Goal: Transaction & Acquisition: Purchase product/service

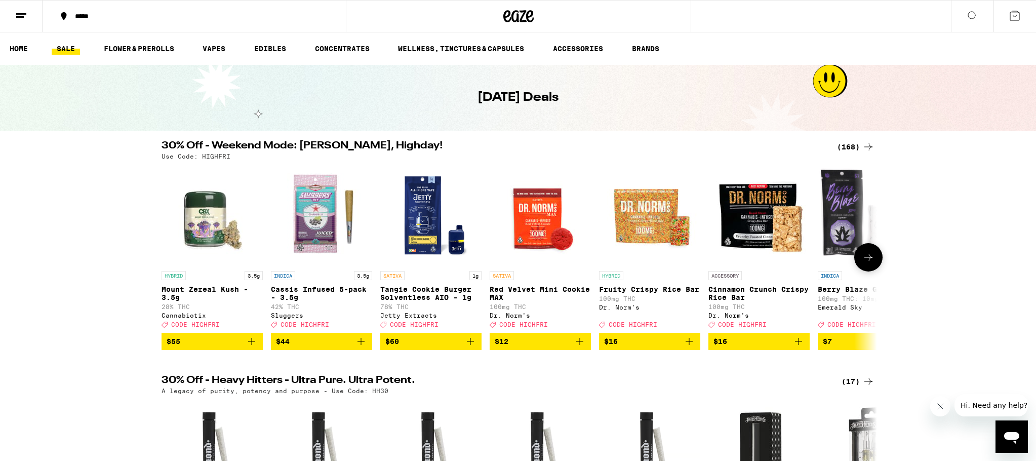
click at [873, 261] on icon at bounding box center [868, 257] width 12 height 12
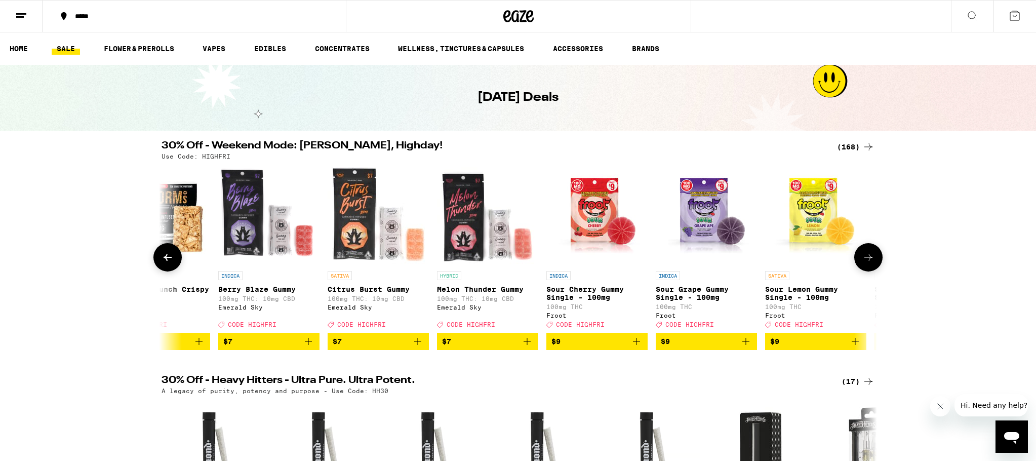
scroll to position [0, 603]
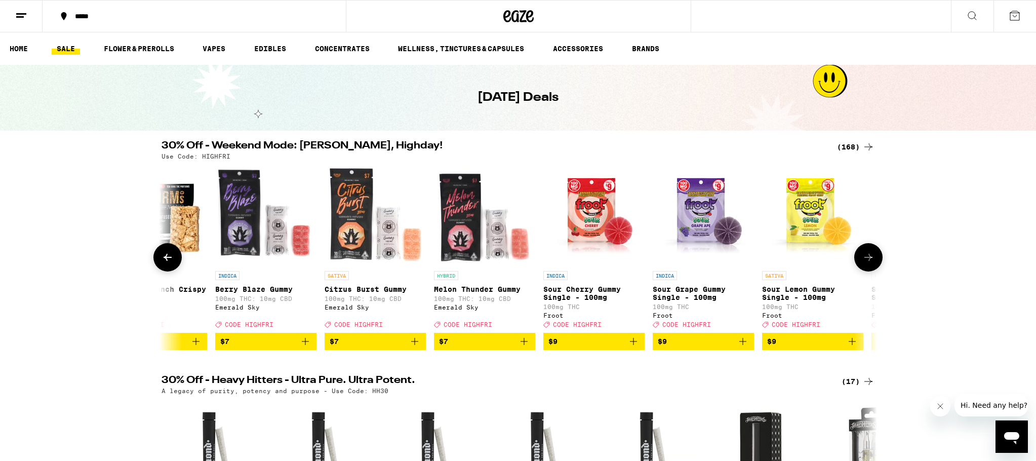
click at [870, 260] on icon at bounding box center [868, 257] width 12 height 12
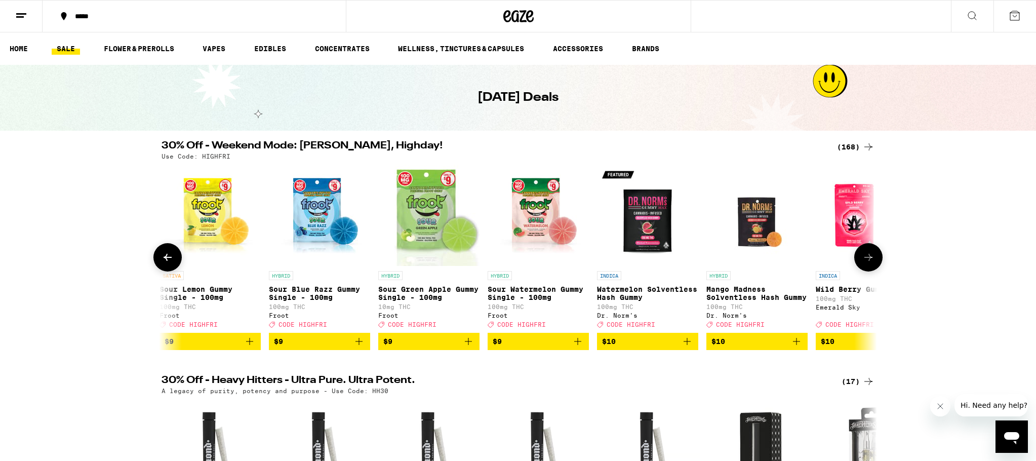
click at [866, 257] on icon at bounding box center [868, 257] width 12 height 12
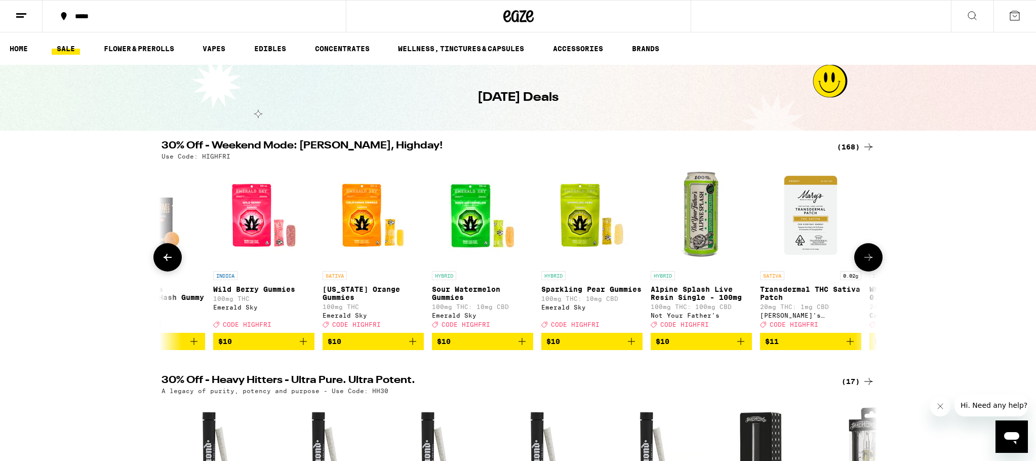
click at [864, 255] on icon at bounding box center [868, 257] width 12 height 12
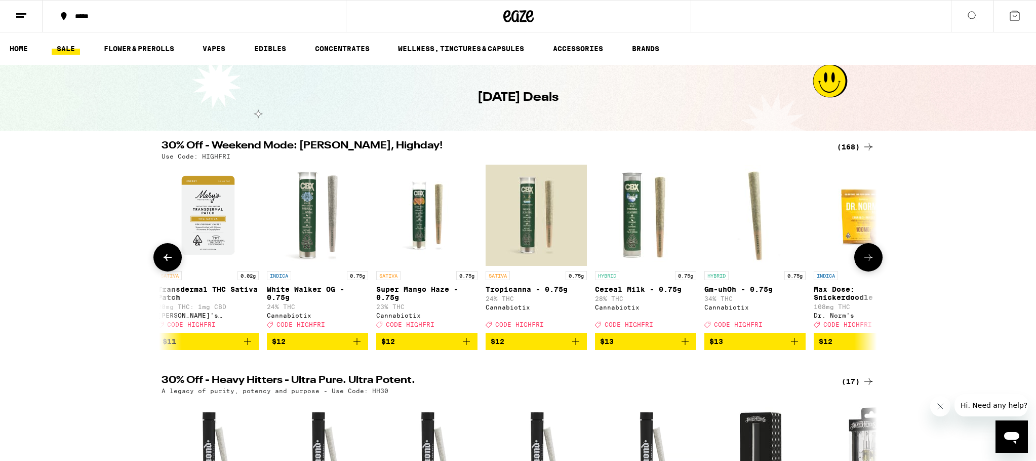
click at [862, 254] on button at bounding box center [868, 257] width 28 height 28
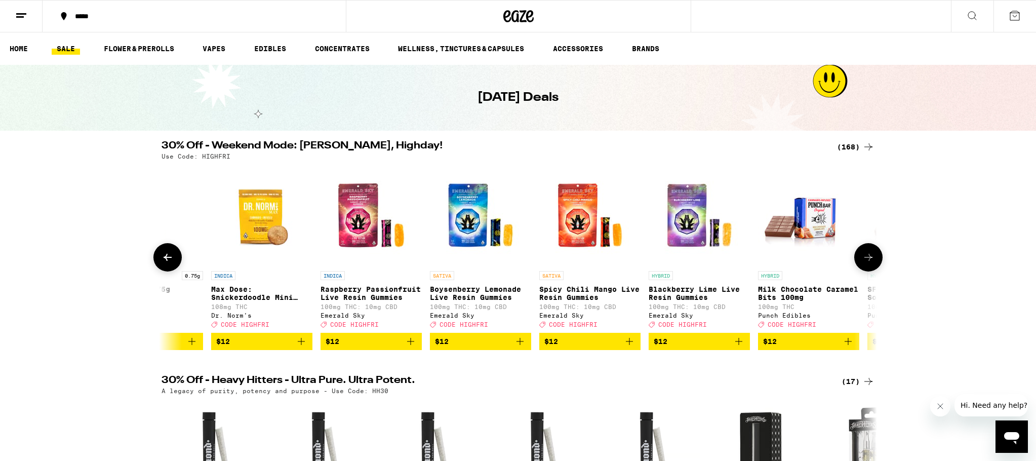
click at [862, 254] on button at bounding box center [868, 257] width 28 height 28
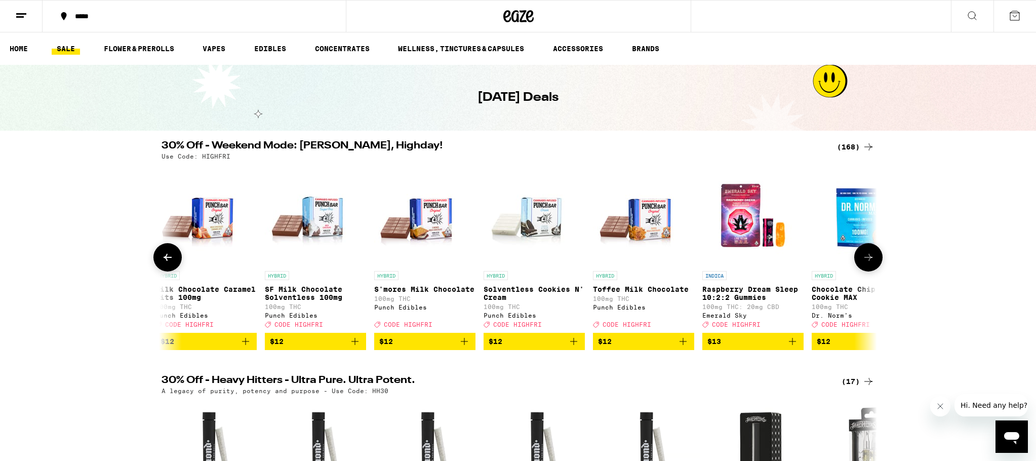
click at [862, 254] on button at bounding box center [868, 257] width 28 height 28
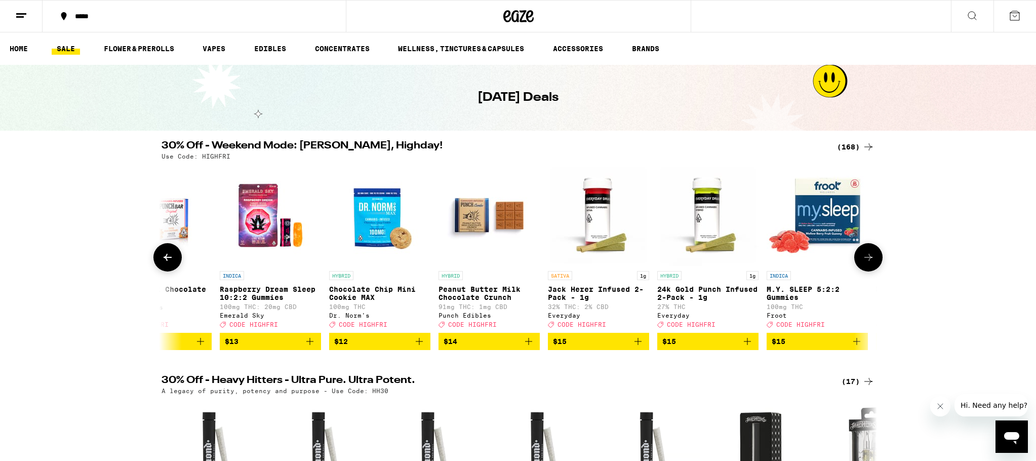
scroll to position [0, 4218]
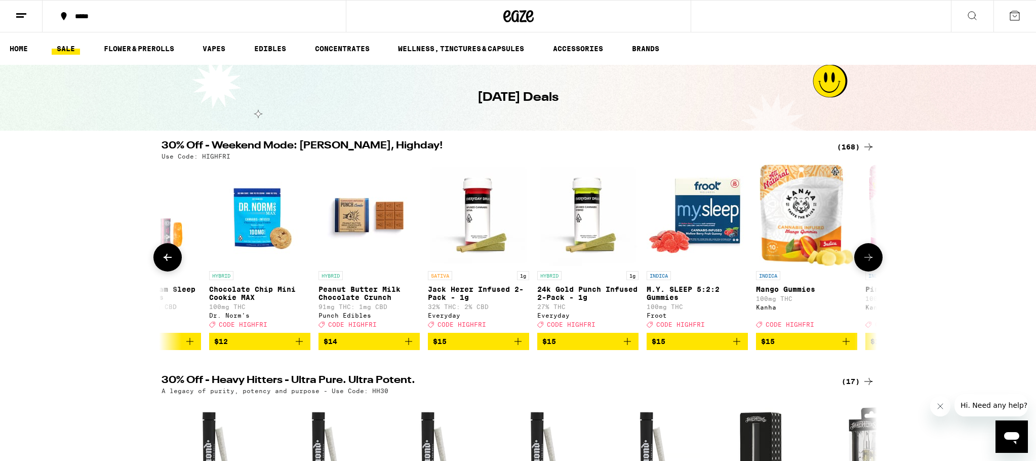
click at [862, 254] on button at bounding box center [868, 257] width 28 height 28
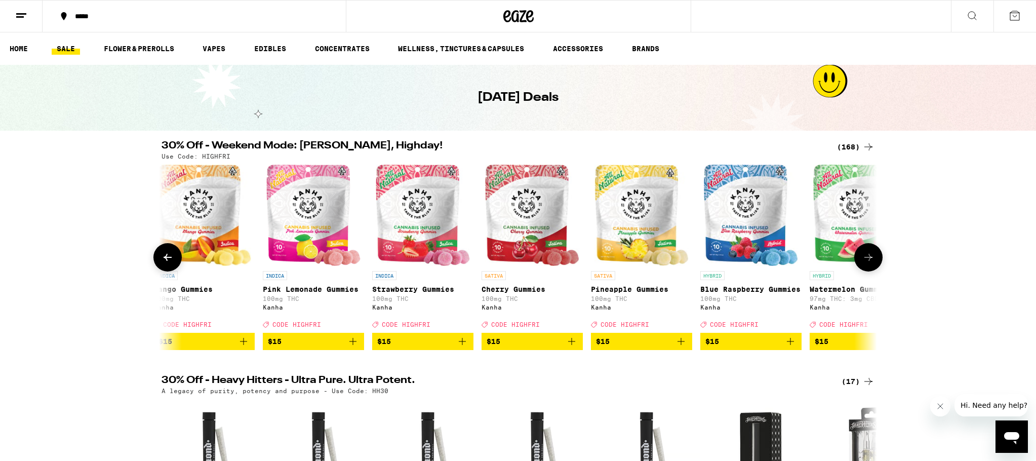
click at [861, 253] on button at bounding box center [868, 257] width 28 height 28
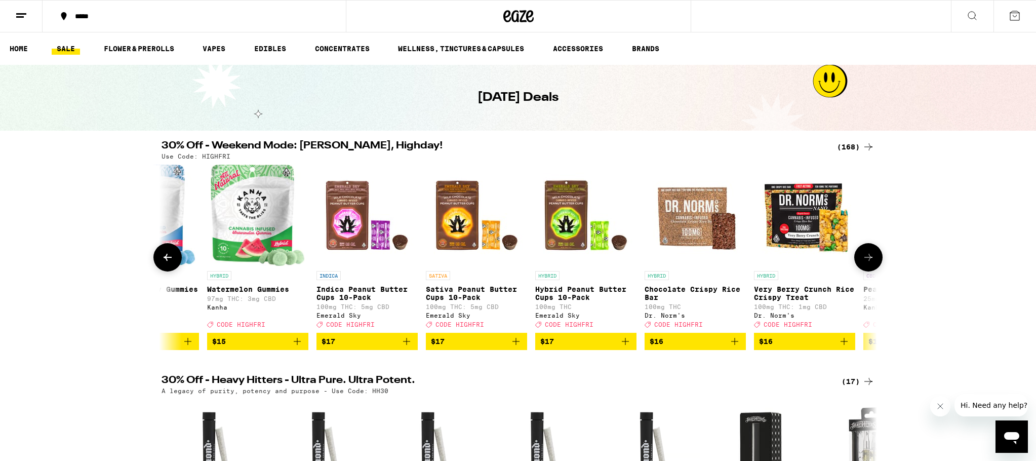
click at [861, 253] on button at bounding box center [868, 257] width 28 height 28
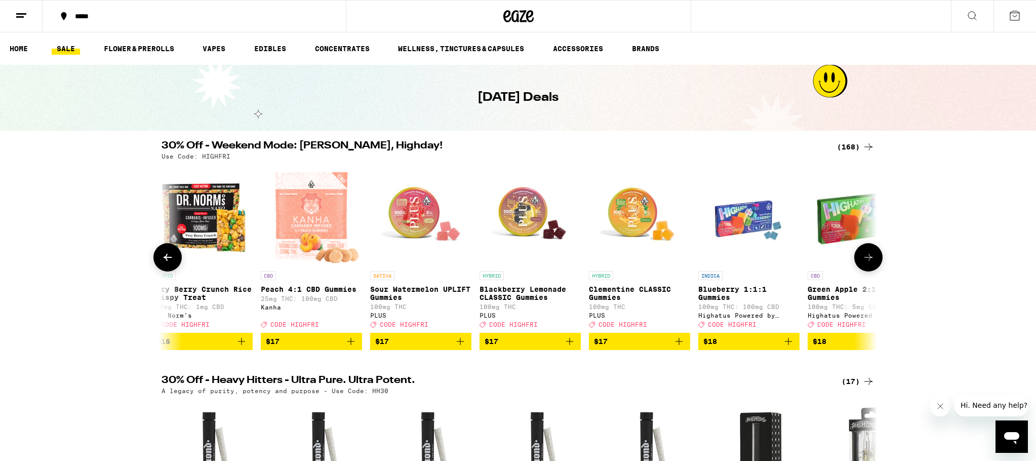
click at [861, 253] on button at bounding box center [868, 257] width 28 height 28
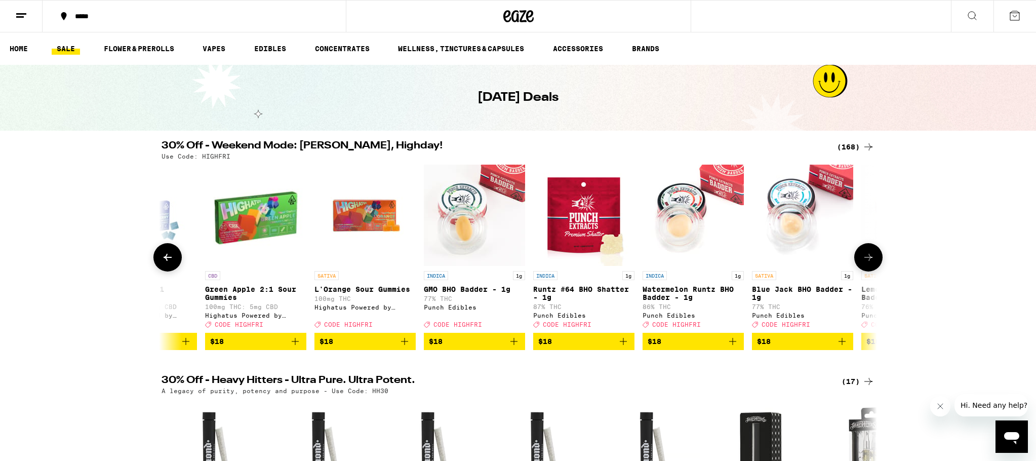
click at [860, 252] on button at bounding box center [868, 257] width 28 height 28
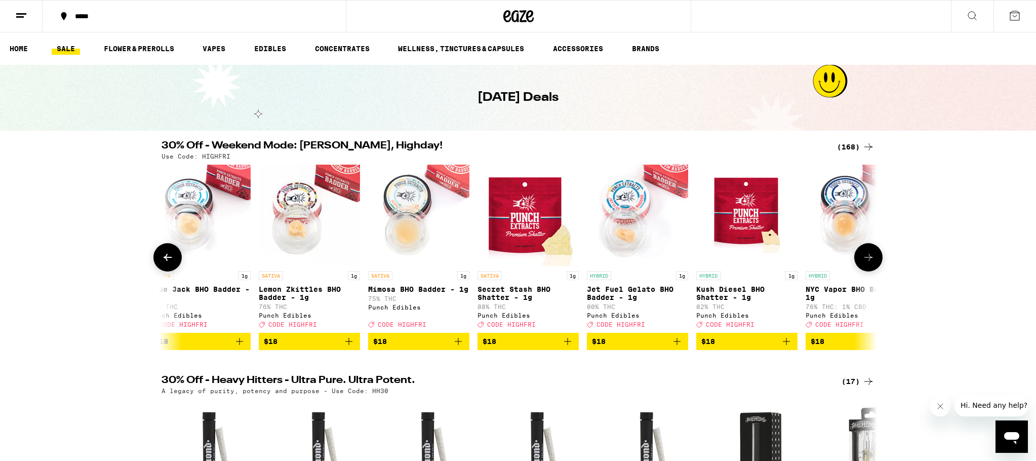
click at [859, 252] on button at bounding box center [868, 257] width 28 height 28
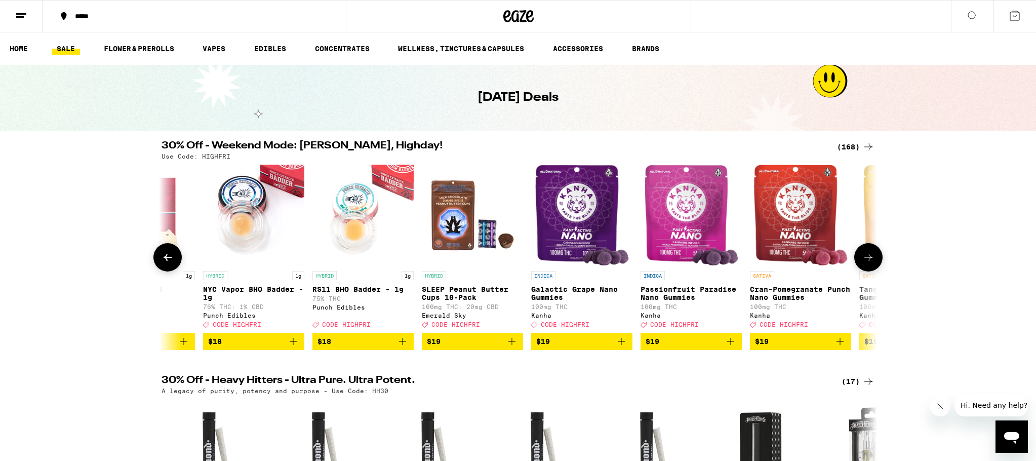
click at [860, 252] on button at bounding box center [868, 257] width 28 height 28
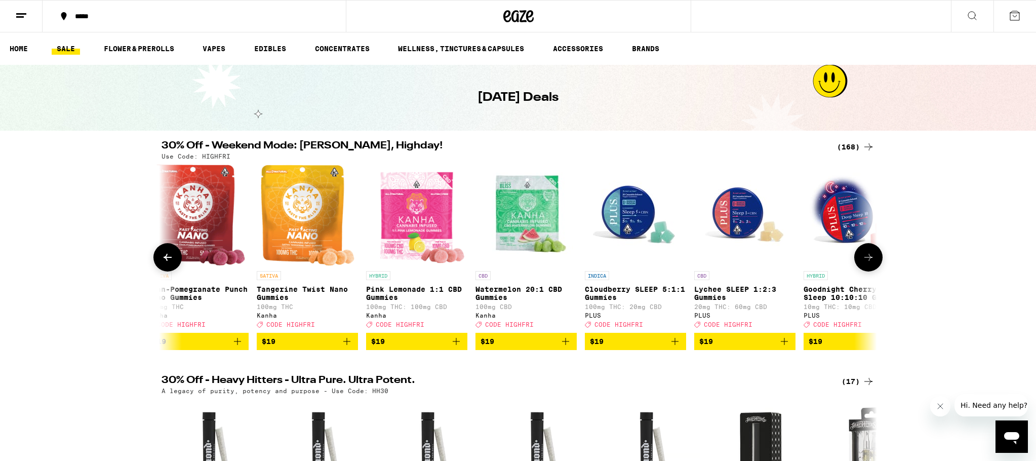
click at [859, 252] on button at bounding box center [868, 257] width 28 height 28
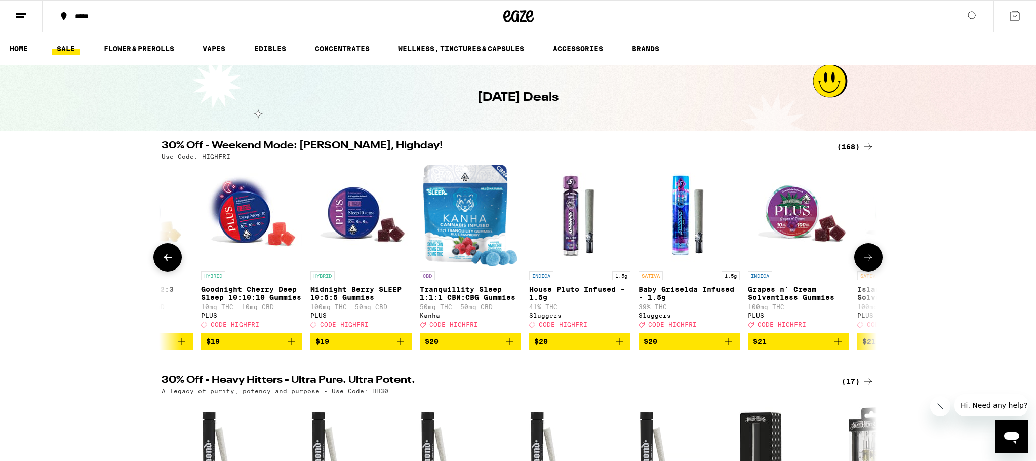
click at [859, 252] on button at bounding box center [868, 257] width 28 height 28
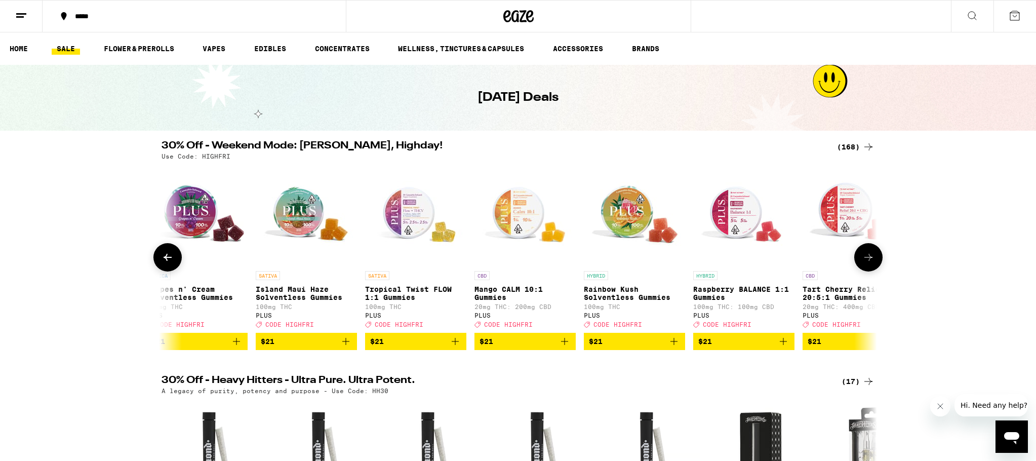
scroll to position [0, 9642]
click at [858, 251] on button at bounding box center [868, 257] width 28 height 28
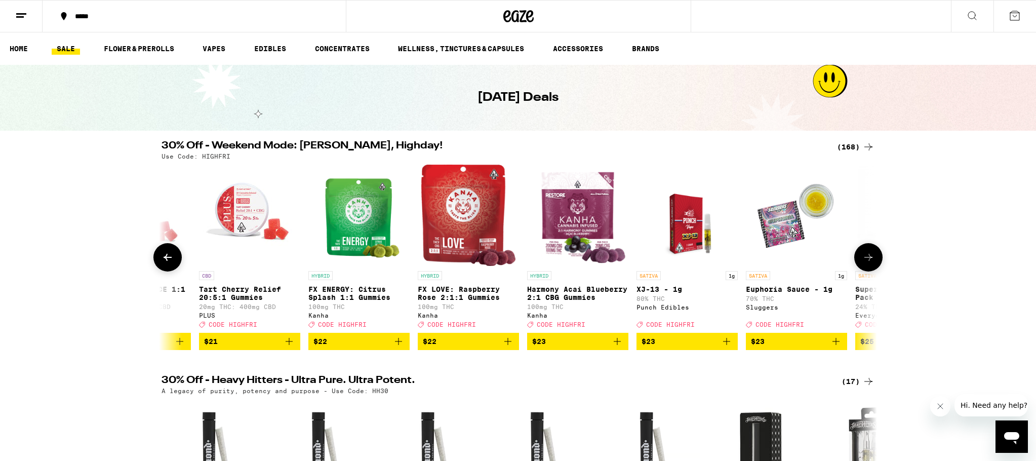
click at [858, 251] on button at bounding box center [868, 257] width 28 height 28
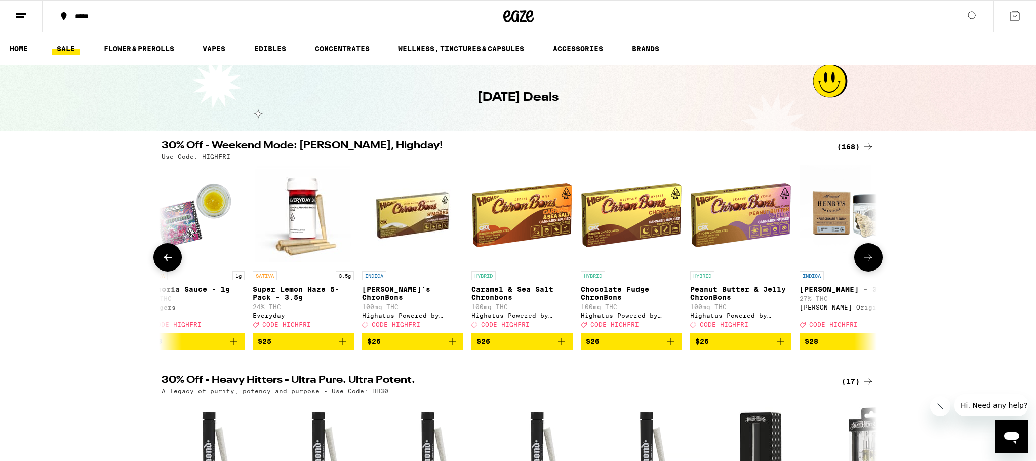
click at [858, 251] on button at bounding box center [868, 257] width 28 height 28
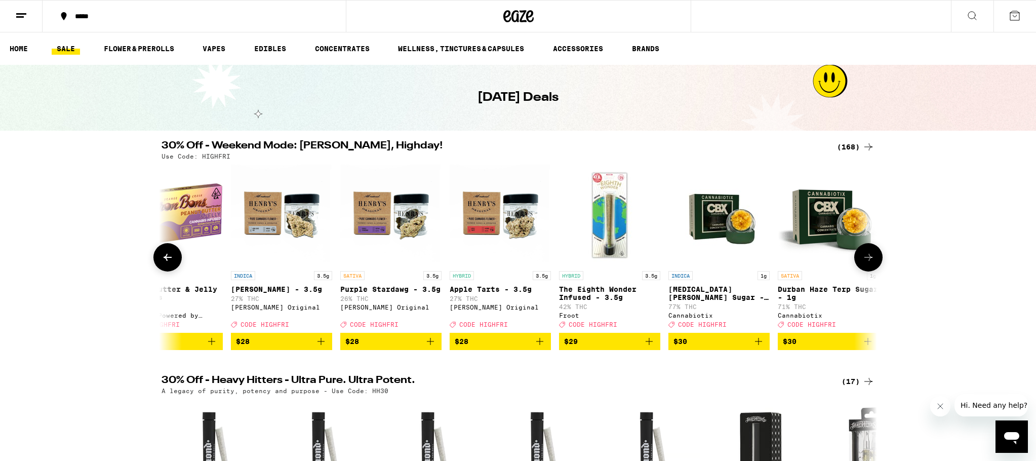
scroll to position [0, 11449]
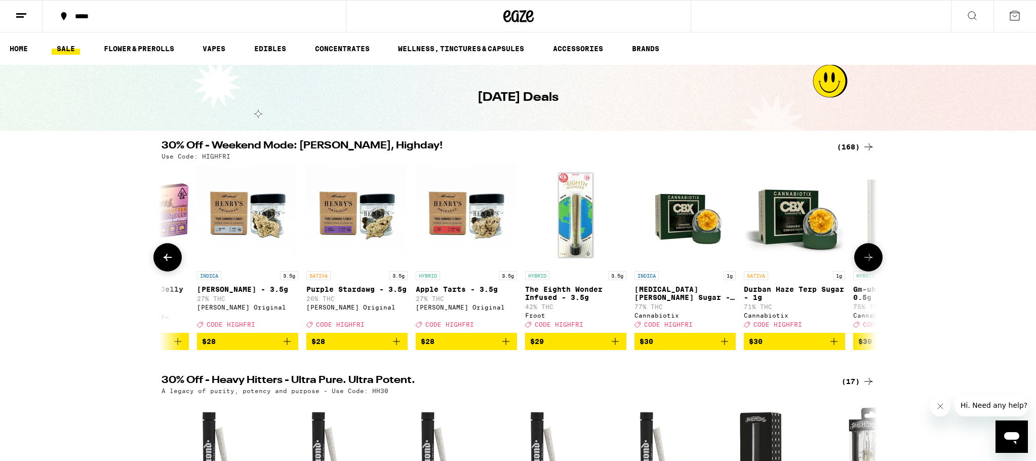
click at [858, 251] on div at bounding box center [868, 257] width 28 height 28
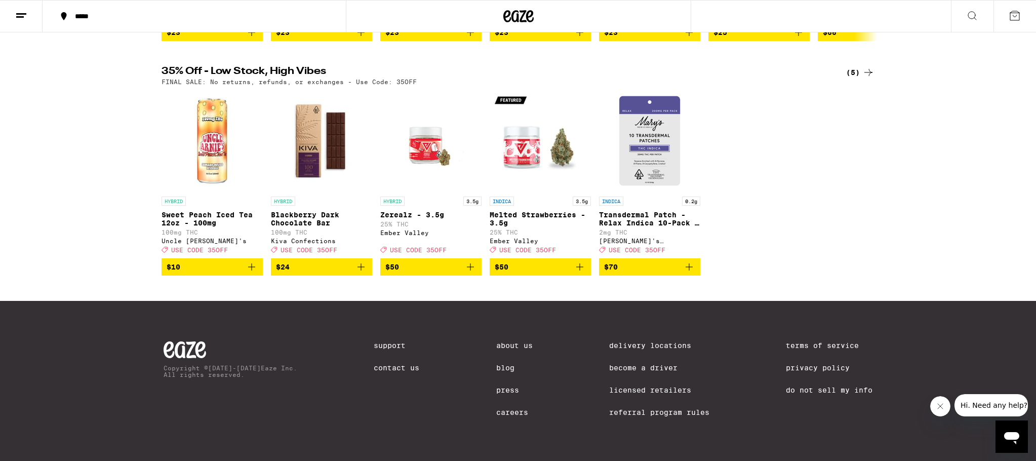
scroll to position [571, 0]
click at [854, 66] on div "(5)" at bounding box center [860, 72] width 28 height 12
